Goal: Check status: Check status

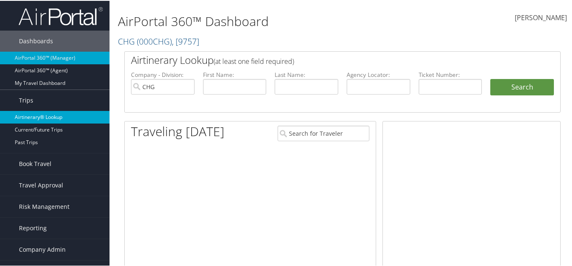
click at [41, 120] on link "Airtinerary® Lookup" at bounding box center [54, 116] width 109 height 13
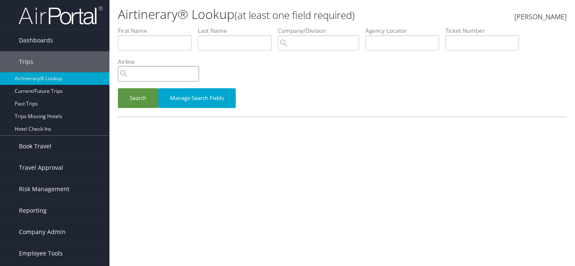
drag, startPoint x: 171, startPoint y: 67, endPoint x: 170, endPoint y: 77, distance: 9.8
click at [171, 72] on input "search" at bounding box center [158, 74] width 81 height 16
paste input "CFOZG3"
type input "CFOZG3"
click at [134, 103] on button "Search" at bounding box center [138, 98] width 40 height 20
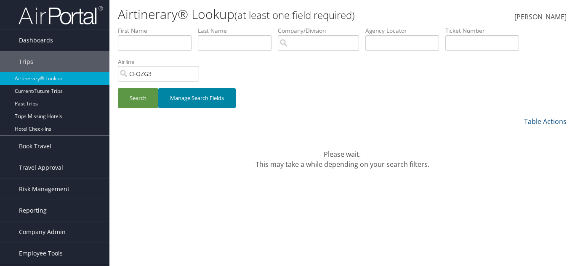
click at [202, 94] on button "Manage Search Fields" at bounding box center [196, 98] width 77 height 20
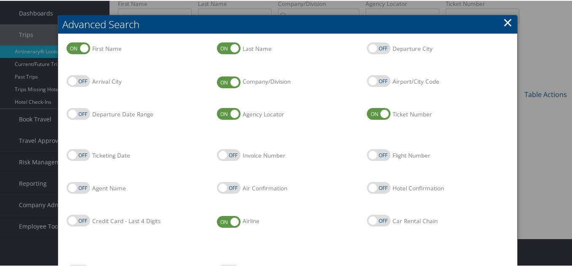
scroll to position [42, 0]
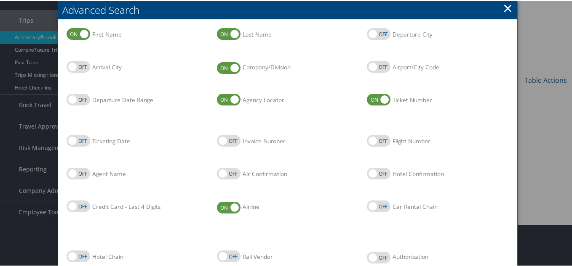
click at [228, 172] on label "Air Confirmation" at bounding box center [229, 173] width 24 height 12
click at [226, 172] on input "Air Confirmation" at bounding box center [223, 173] width 5 height 5
checkbox input "true"
click at [505, 8] on link "×" at bounding box center [508, 7] width 10 height 17
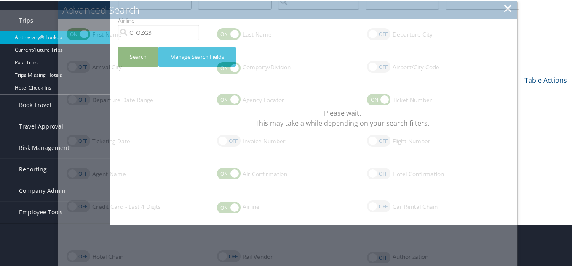
scroll to position [0, 0]
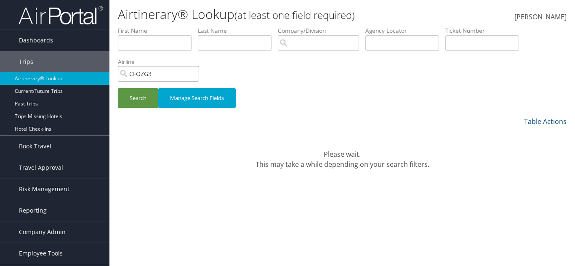
click at [194, 75] on input "CFOZG3" at bounding box center [158, 74] width 81 height 16
click at [163, 80] on input "search" at bounding box center [158, 74] width 81 height 16
paste input "CFOZG3"
type input "CFOZG3"
click at [181, 96] on button "Manage Search Fields" at bounding box center [196, 98] width 77 height 20
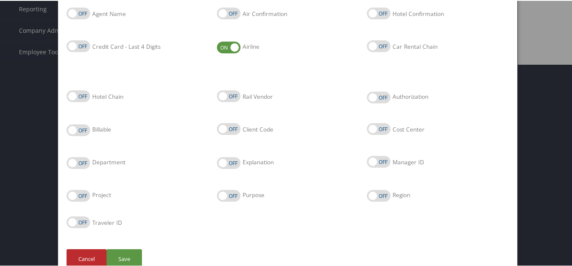
scroll to position [210, 0]
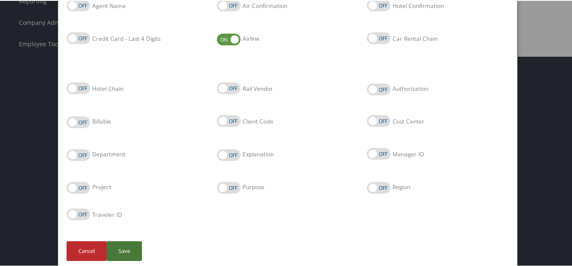
click at [129, 244] on button "Save" at bounding box center [123, 251] width 35 height 20
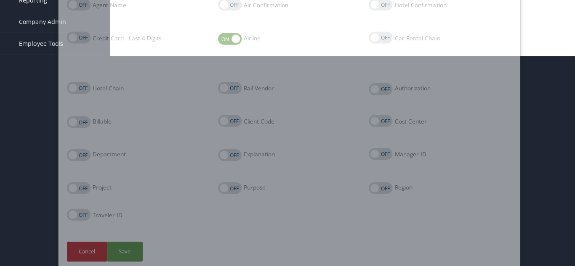
scroll to position [0, 0]
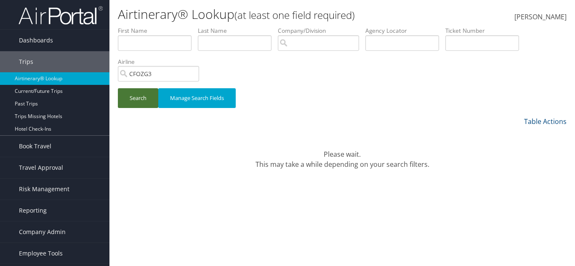
click at [135, 92] on button "Search" at bounding box center [138, 98] width 40 height 20
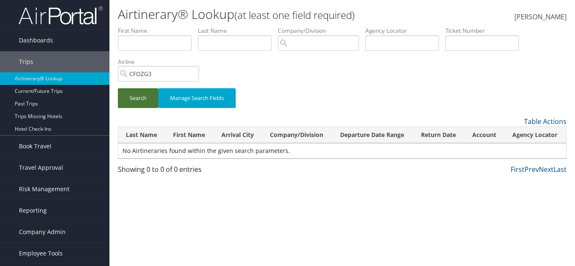
drag, startPoint x: 140, startPoint y: 104, endPoint x: 172, endPoint y: 112, distance: 32.6
click at [141, 104] on button "Search" at bounding box center [138, 98] width 40 height 20
click at [264, 88] on div "Search Manage Search Fields" at bounding box center [342, 102] width 461 height 28
click at [185, 77] on input "CFOZG3" at bounding box center [158, 74] width 81 height 16
click at [411, 48] on input "text" at bounding box center [402, 43] width 74 height 16
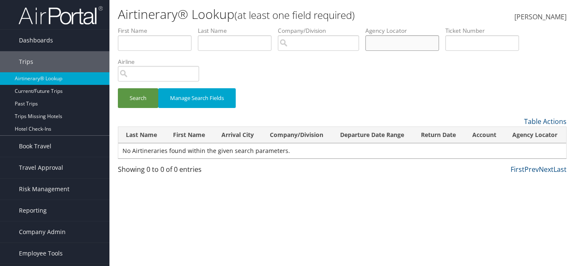
paste input "5267329244835"
type input "5267329244835"
click at [140, 99] on button "Search" at bounding box center [138, 98] width 40 height 20
click at [424, 40] on input "5267329244835" at bounding box center [402, 43] width 74 height 16
click at [427, 40] on input "5267329244835" at bounding box center [402, 43] width 74 height 16
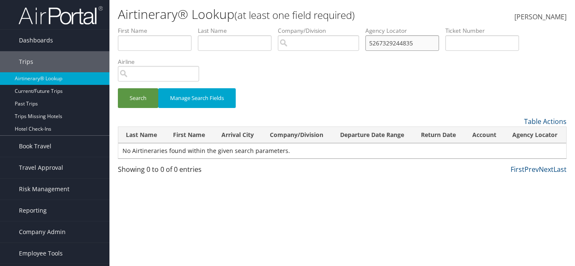
click at [427, 40] on input "5267329244835" at bounding box center [402, 43] width 74 height 16
click at [513, 39] on input "text" at bounding box center [482, 43] width 74 height 16
paste input "5267329244835"
type input "5267329244835"
click at [118, 88] on button "Search" at bounding box center [138, 98] width 40 height 20
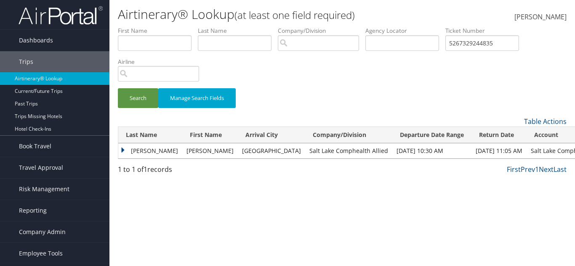
click at [197, 151] on td "Moises" at bounding box center [210, 151] width 56 height 15
click at [155, 151] on td "Gutierrez" at bounding box center [150, 151] width 64 height 15
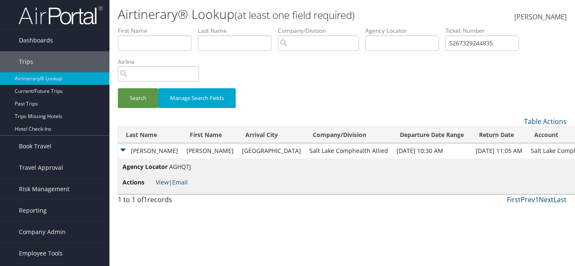
click at [181, 166] on span "AGHQTJ" at bounding box center [180, 167] width 22 height 8
copy span "AGHQTJ"
drag, startPoint x: 260, startPoint y: 147, endPoint x: 337, endPoint y: 148, distance: 77.0
click at [337, 148] on td "Salt Lake Comphealth Allied" at bounding box center [348, 151] width 87 height 15
